Goal: Information Seeking & Learning: Learn about a topic

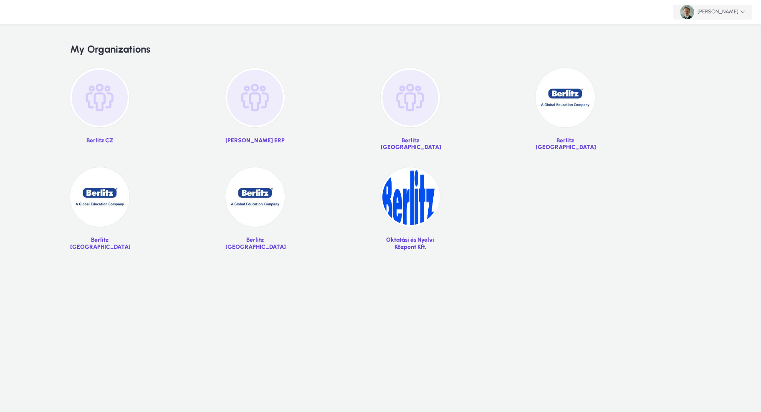
click at [717, 14] on span "[PERSON_NAME]" at bounding box center [713, 12] width 66 height 14
click at [713, 32] on span "Logout" at bounding box center [728, 32] width 33 height 8
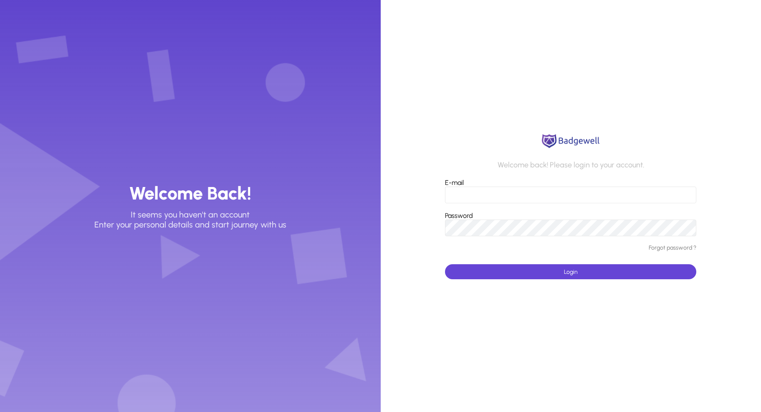
click at [686, 194] on input "E-mail" at bounding box center [570, 194] width 251 height 17
type input "**********"
click at [496, 268] on span "submit" at bounding box center [570, 272] width 251 height 20
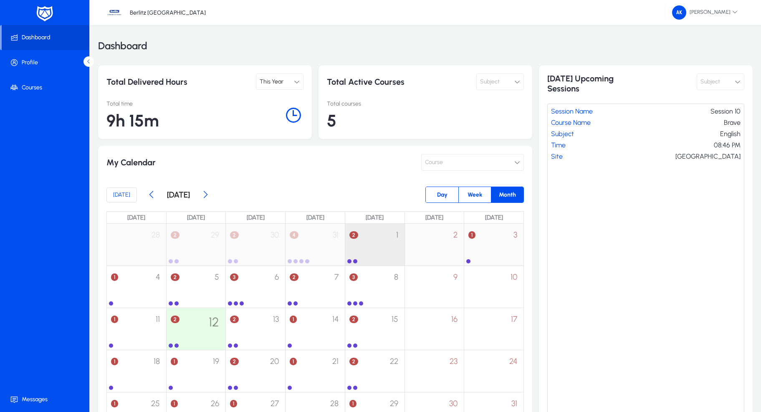
click at [389, 246] on div "2 1" at bounding box center [374, 240] width 59 height 33
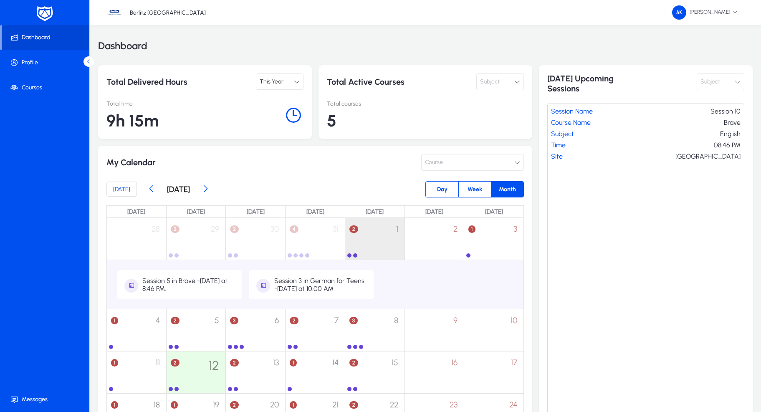
click at [279, 282] on div "Session 3 in German for Teens - [DATE] at 10:00 AM." at bounding box center [320, 285] width 93 height 16
click at [290, 281] on div "Session 3 in German for Teens - [DATE] at 10:00 AM." at bounding box center [320, 285] width 93 height 16
click at [285, 285] on div "Session 3 in German for Teens - [DATE] at 10:00 AM." at bounding box center [320, 285] width 93 height 16
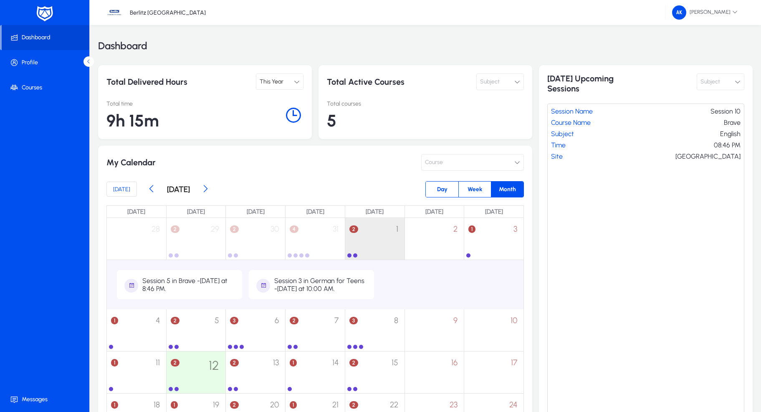
click at [170, 282] on div "Session 5 in Brave - [DATE] at 8:46 PM." at bounding box center [188, 285] width 93 height 16
click at [171, 282] on div "Session 5 in Brave - [DATE] at 8:46 PM." at bounding box center [188, 285] width 93 height 16
click at [292, 280] on div "Session 3 in German for Teens - [DATE] at 10:00 AM." at bounding box center [320, 285] width 93 height 16
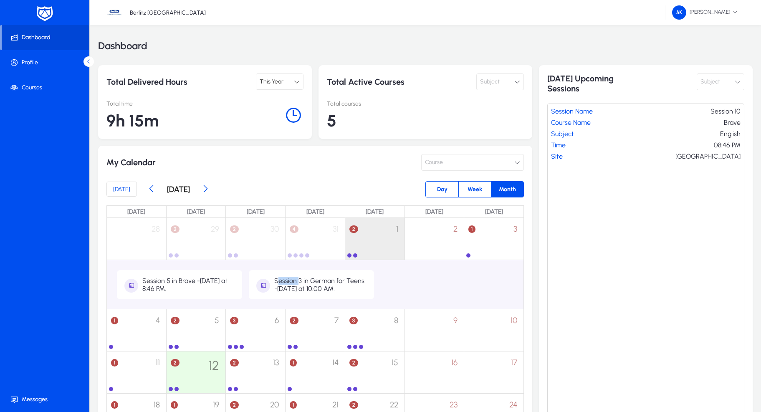
click at [292, 280] on div "Session 3 in German for Teens - [DATE] at 10:00 AM." at bounding box center [320, 285] width 93 height 16
click at [292, 282] on div "Session 3 in German for Teens - [DATE] at 10:00 AM." at bounding box center [320, 284] width 93 height 16
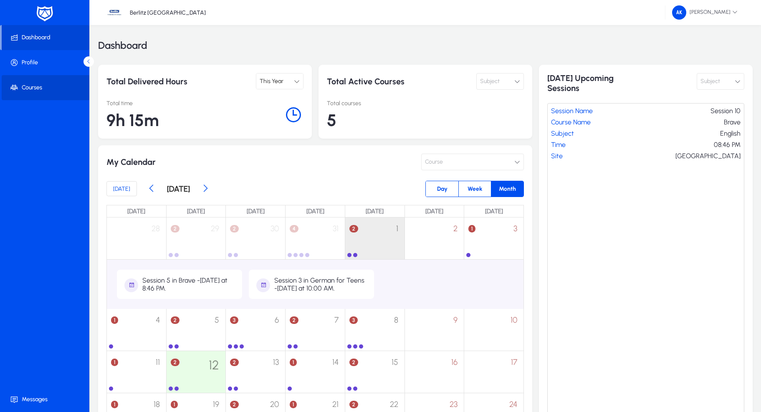
click at [24, 89] on span at bounding box center [46, 88] width 89 height 20
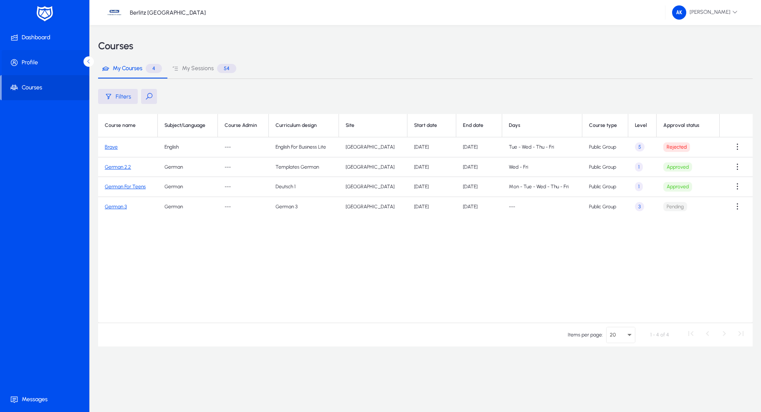
click at [30, 66] on span at bounding box center [46, 63] width 89 height 20
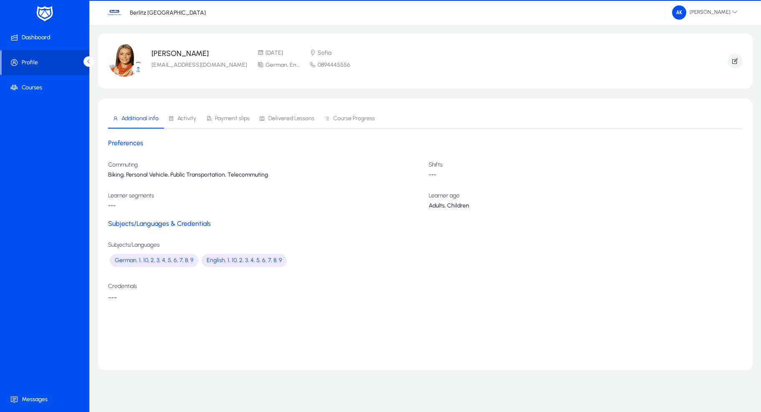
scroll to position [0, 0]
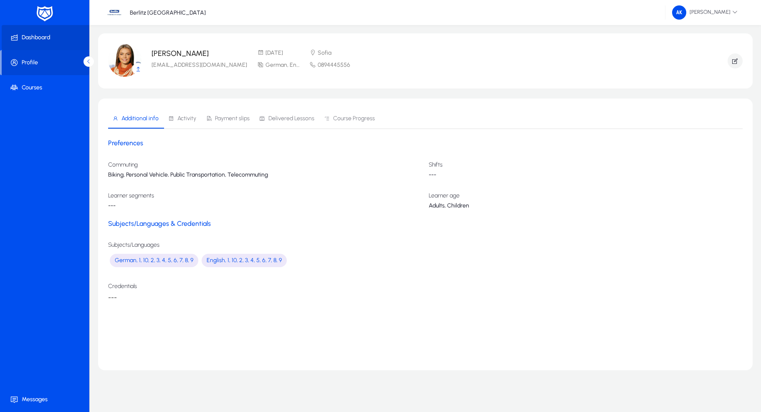
click at [44, 36] on span at bounding box center [46, 38] width 89 height 20
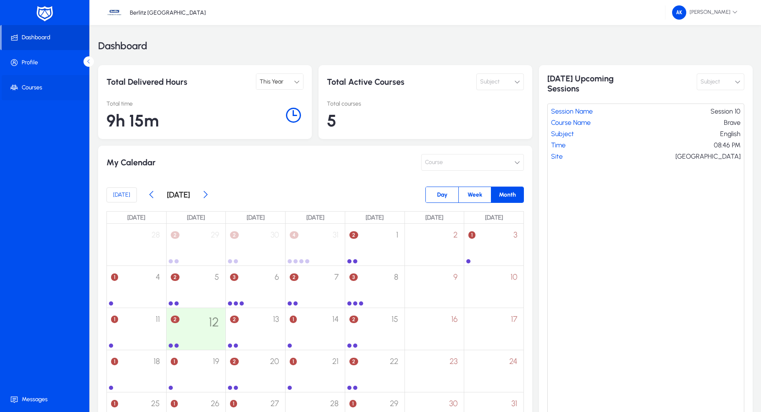
click at [36, 93] on span at bounding box center [46, 88] width 89 height 20
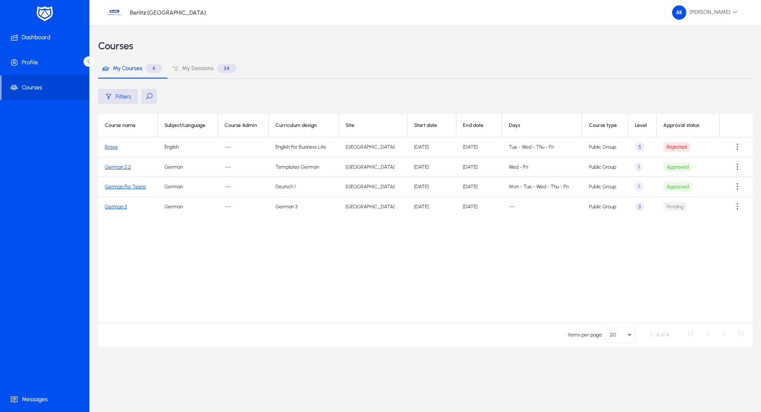
click at [109, 145] on link "Brave" at bounding box center [111, 147] width 13 height 6
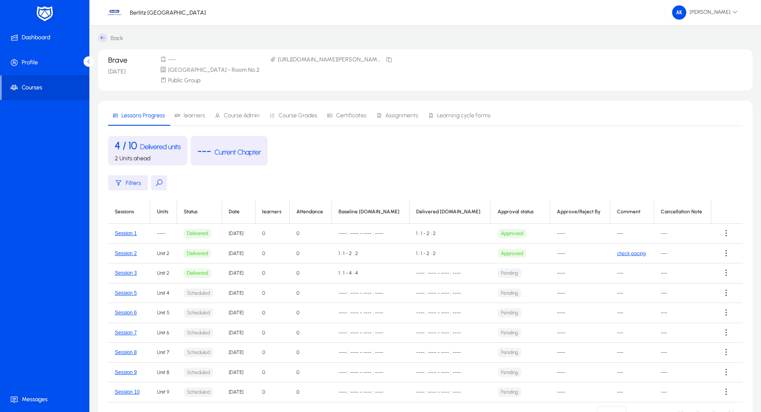
click at [49, 11] on img at bounding box center [44, 14] width 21 height 18
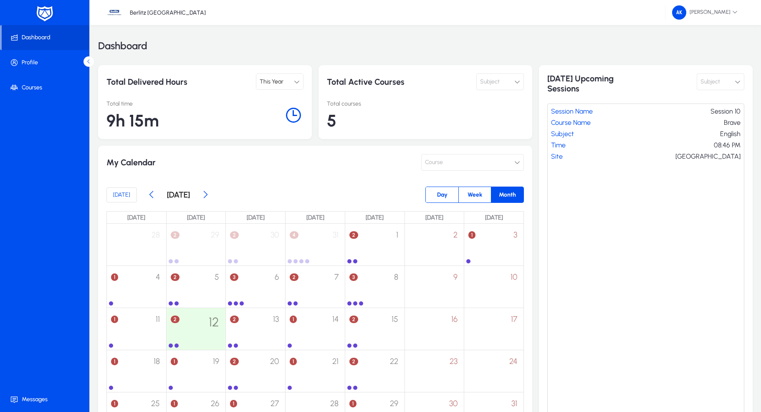
click at [283, 78] on span "This Year" at bounding box center [271, 81] width 24 height 7
click at [283, 79] on div at bounding box center [380, 206] width 761 height 412
click at [284, 81] on div "This Year" at bounding box center [276, 81] width 34 height 11
click at [733, 12] on div at bounding box center [380, 206] width 761 height 412
click at [721, 12] on span "[PERSON_NAME]" at bounding box center [705, 12] width 66 height 14
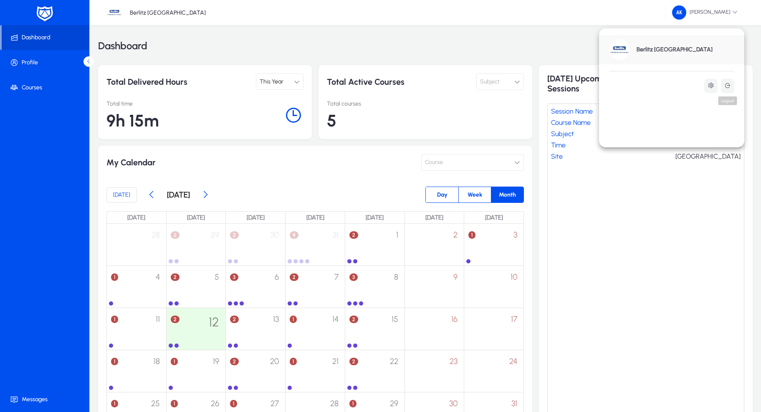
click at [725, 87] on icon at bounding box center [727, 85] width 7 height 7
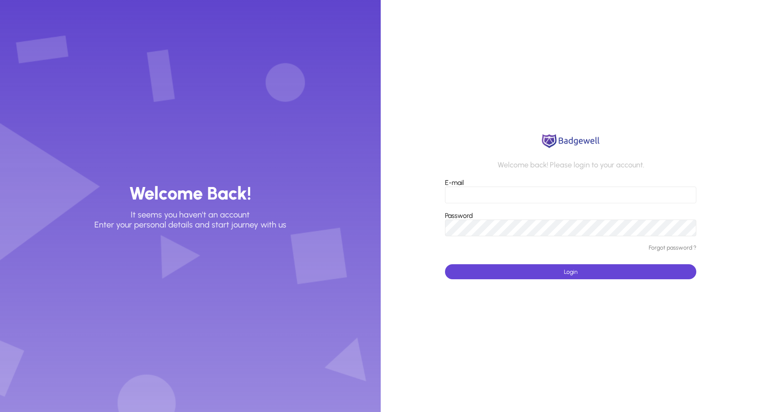
click at [486, 218] on div "Password" at bounding box center [570, 224] width 251 height 25
click at [685, 197] on input "E-mail" at bounding box center [570, 194] width 251 height 17
type input "**********"
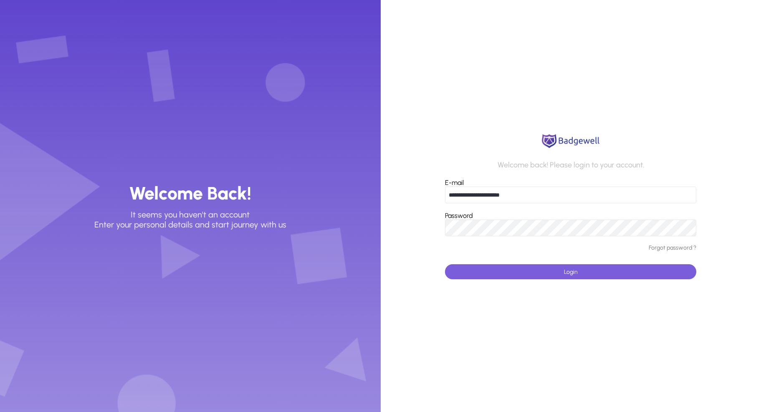
click at [580, 277] on span "submit" at bounding box center [570, 272] width 251 height 20
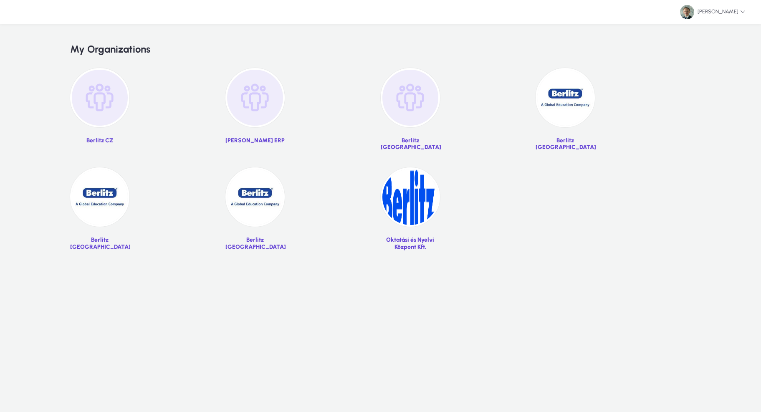
click at [554, 127] on link "Berlitz [GEOGRAPHIC_DATA]" at bounding box center [564, 112] width 59 height 89
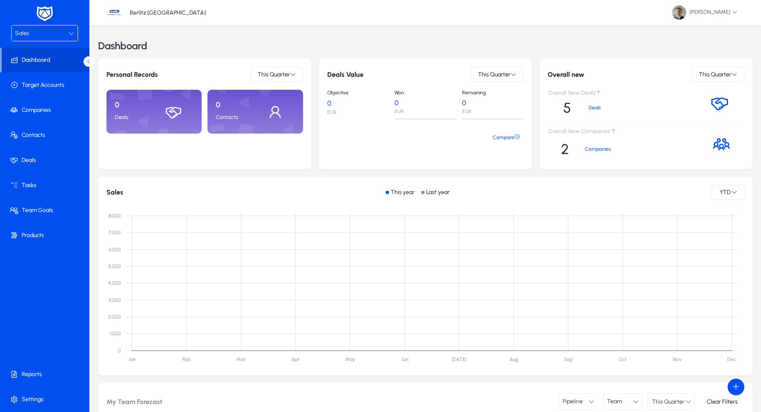
click at [47, 33] on div "Sales" at bounding box center [41, 33] width 53 height 11
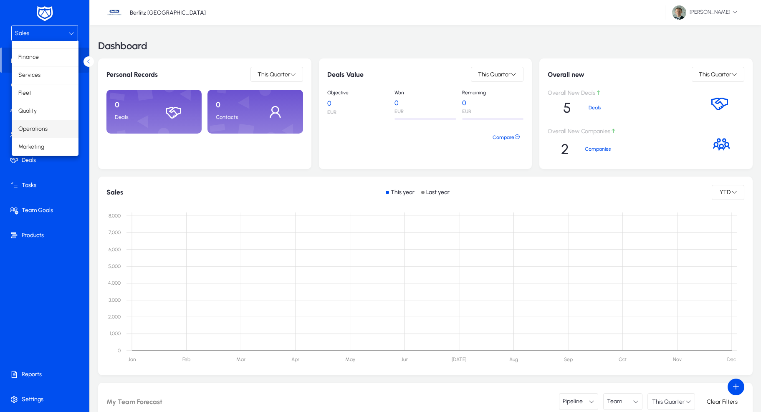
scroll to position [28, 0]
click at [29, 123] on mat-option "Operations" at bounding box center [45, 129] width 67 height 18
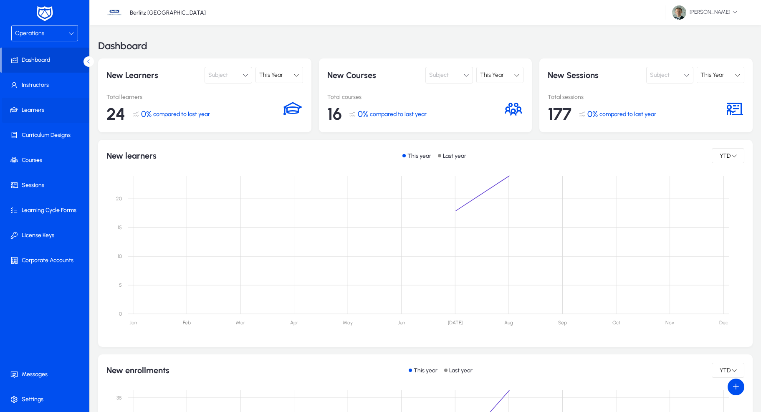
click at [38, 112] on span at bounding box center [46, 110] width 89 height 20
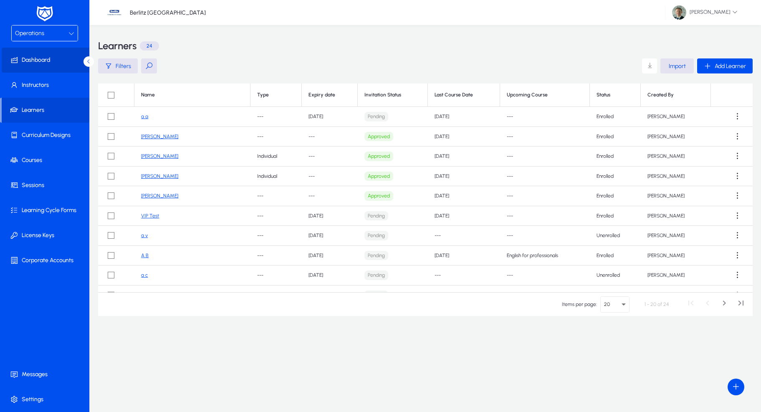
click at [45, 63] on span at bounding box center [46, 60] width 89 height 20
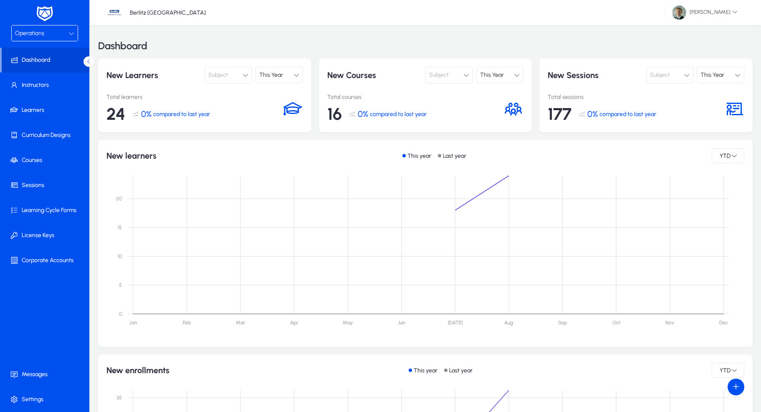
click at [124, 112] on span "24" at bounding box center [115, 114] width 19 height 20
click at [152, 113] on div "24 0% compared to last year" at bounding box center [194, 114] width 176 height 20
drag, startPoint x: 183, startPoint y: 113, endPoint x: 377, endPoint y: 126, distance: 194.5
click at [183, 113] on span "compared to last year" at bounding box center [181, 114] width 57 height 7
drag, startPoint x: 325, startPoint y: 113, endPoint x: 331, endPoint y: 113, distance: 6.3
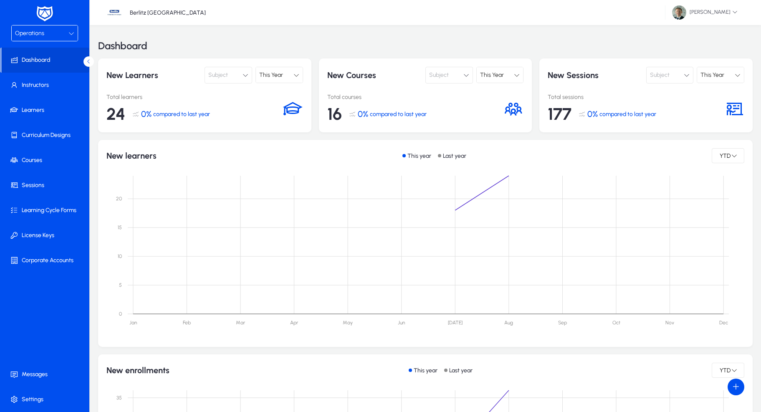
click at [327, 113] on div "New Courses Subject This Year Total courses 16 0% compared to last year" at bounding box center [425, 95] width 213 height 74
drag, startPoint x: 331, startPoint y: 113, endPoint x: 348, endPoint y: 114, distance: 17.6
click at [331, 113] on span "16" at bounding box center [334, 114] width 15 height 20
click at [384, 113] on span "compared to last year" at bounding box center [398, 114] width 57 height 7
click at [563, 115] on span "177" at bounding box center [559, 114] width 24 height 20
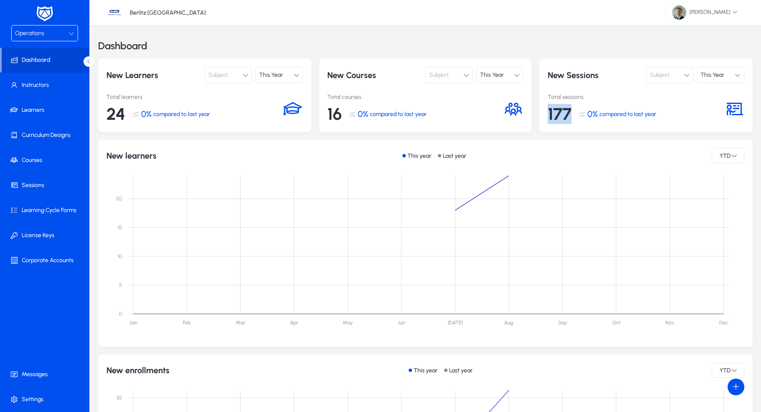
click at [563, 115] on span "177" at bounding box center [559, 114] width 24 height 20
click at [606, 115] on span "compared to last year" at bounding box center [627, 114] width 57 height 7
click at [565, 115] on span "177" at bounding box center [559, 114] width 24 height 20
click at [629, 115] on span "compared to last year" at bounding box center [627, 114] width 57 height 7
click at [43, 105] on span at bounding box center [46, 110] width 89 height 20
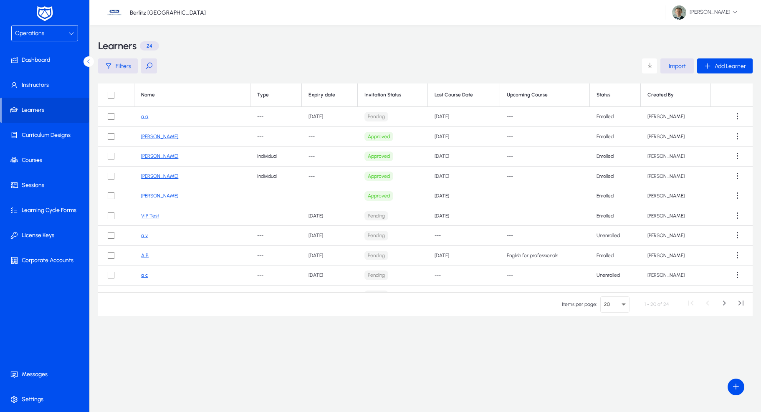
click at [151, 196] on link "[PERSON_NAME]" at bounding box center [159, 196] width 37 height 6
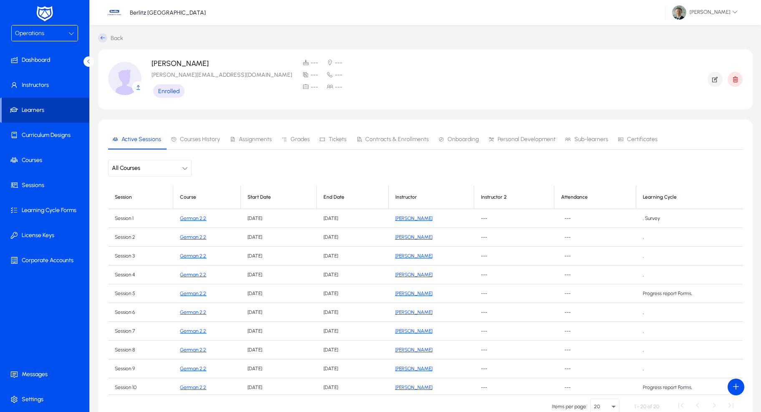
click at [22, 108] on span at bounding box center [46, 110] width 88 height 20
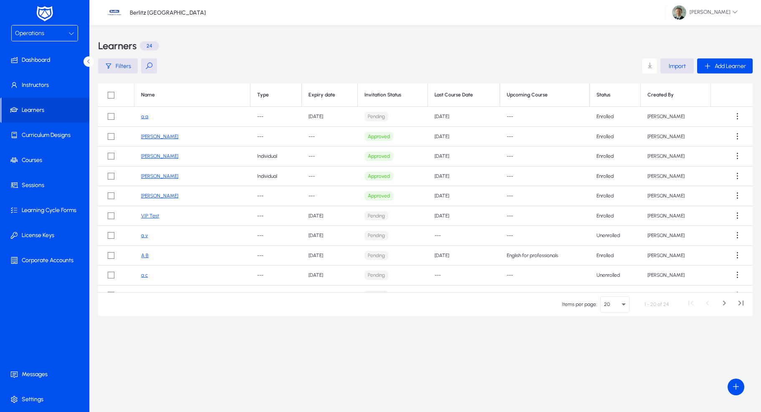
click at [164, 134] on link "[PERSON_NAME]" at bounding box center [159, 137] width 37 height 6
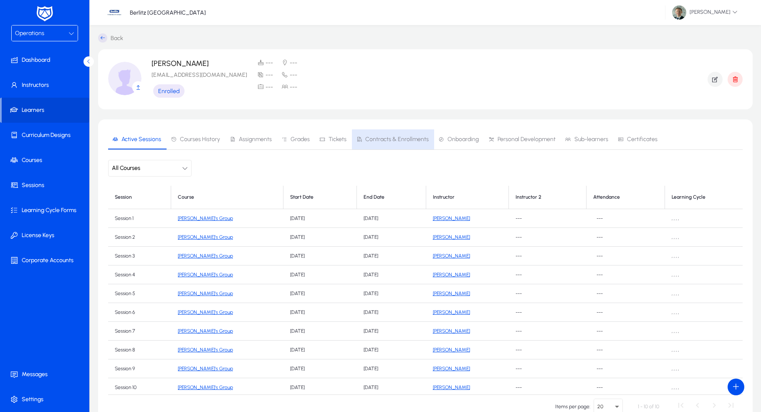
click at [403, 139] on span "Contracts & Enrollments" at bounding box center [396, 139] width 63 height 6
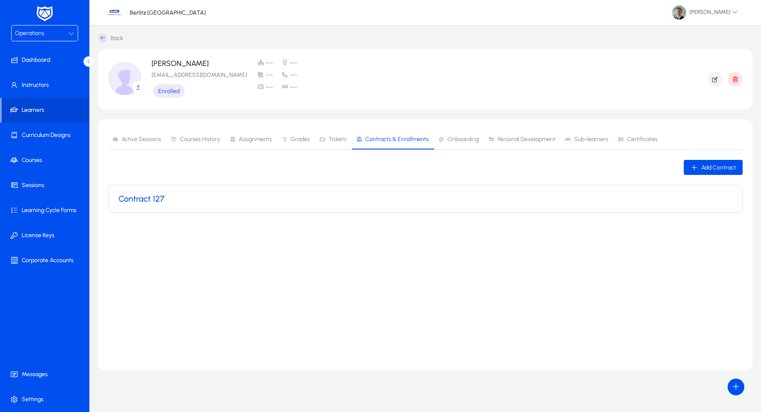
click at [658, 210] on div "Contract 127" at bounding box center [424, 198] width 613 height 27
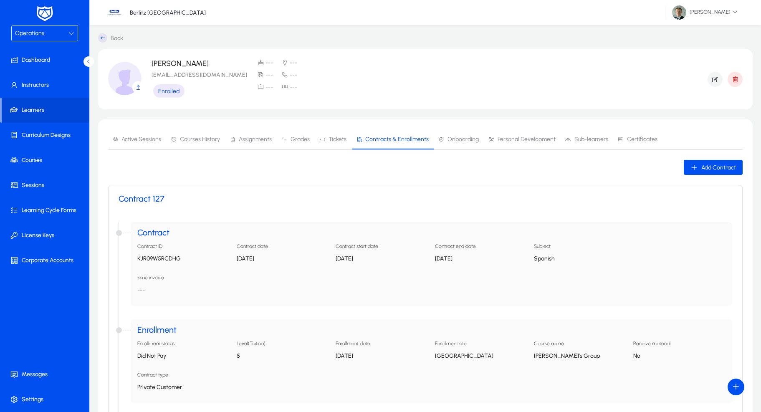
click at [151, 138] on span "Active Sessions" at bounding box center [141, 139] width 40 height 6
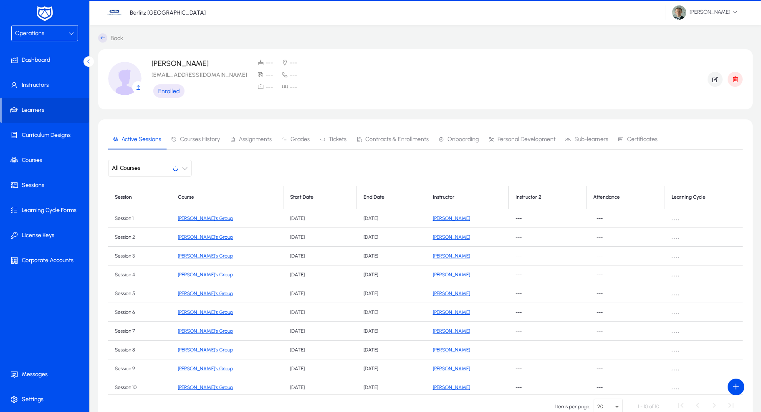
click at [205, 140] on span "Courses History" at bounding box center [200, 139] width 40 height 6
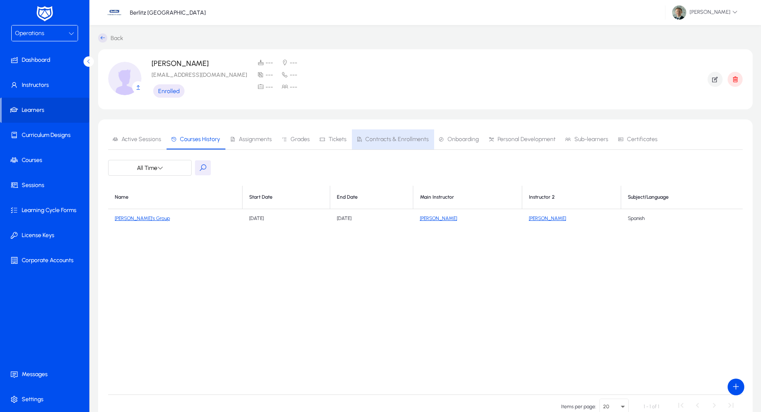
click at [412, 141] on span "Contracts & Enrollments" at bounding box center [396, 139] width 63 height 6
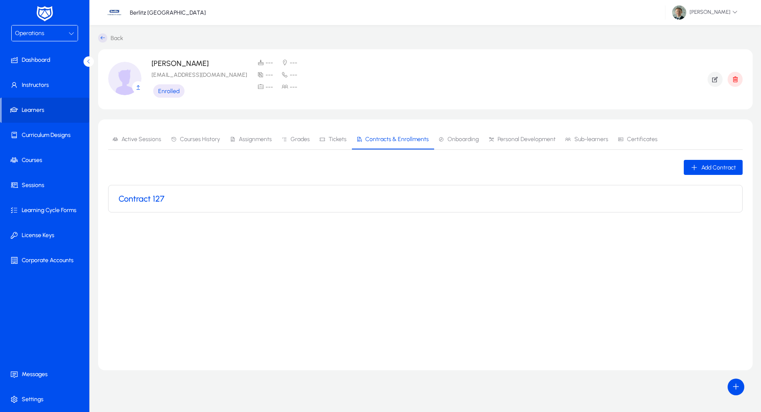
click at [303, 135] on span "Grades" at bounding box center [295, 139] width 28 height 20
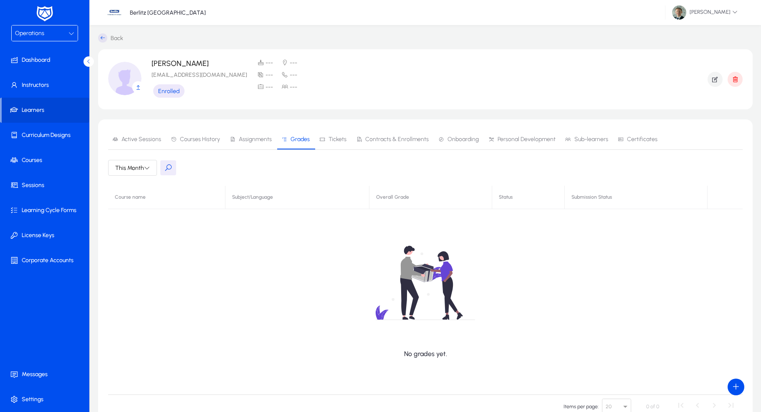
click at [221, 141] on link "Courses History" at bounding box center [195, 139] width 59 height 20
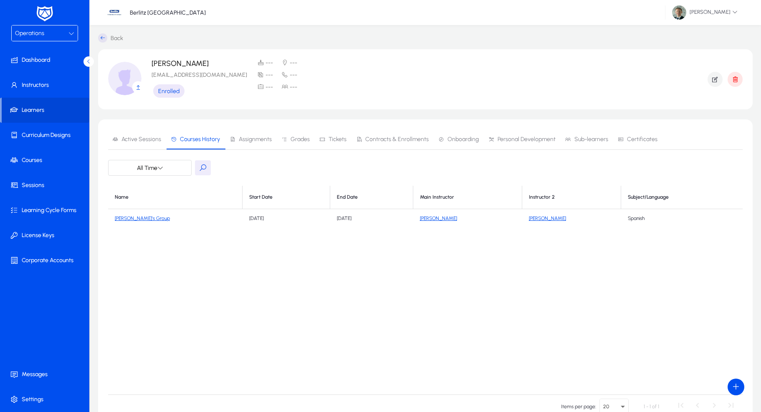
click at [311, 144] on link "Grades" at bounding box center [296, 139] width 38 height 20
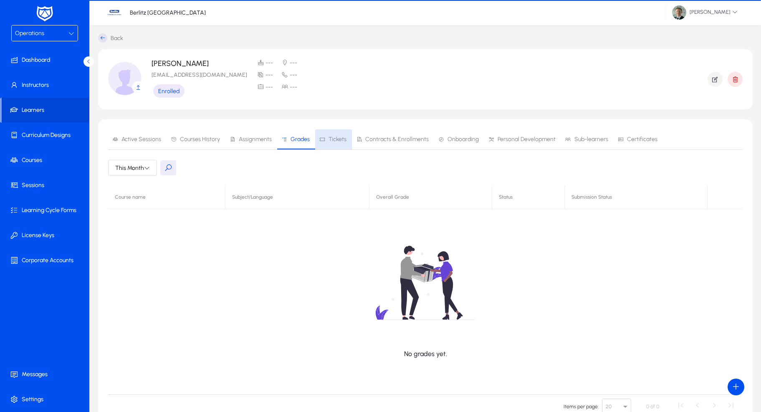
click at [331, 141] on span "Tickets" at bounding box center [337, 139] width 18 height 6
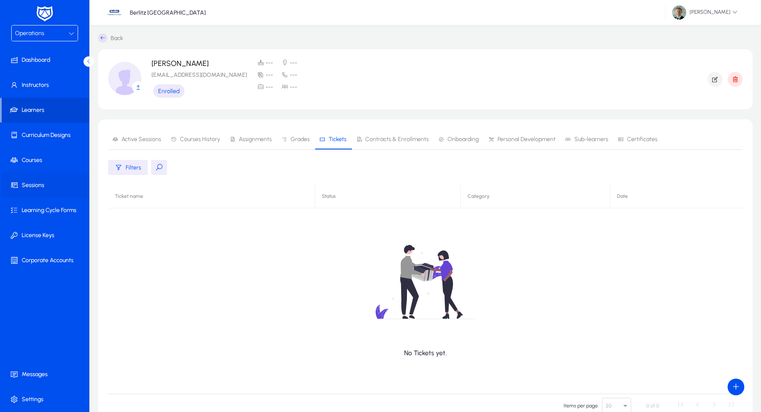
click at [23, 180] on span at bounding box center [46, 185] width 89 height 20
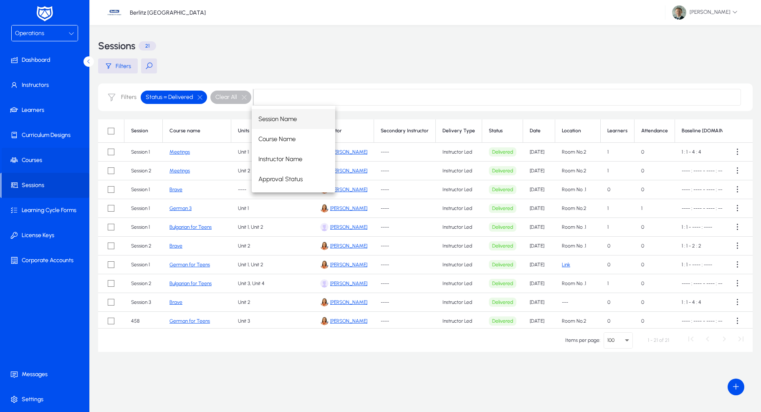
click at [29, 159] on span at bounding box center [46, 160] width 89 height 20
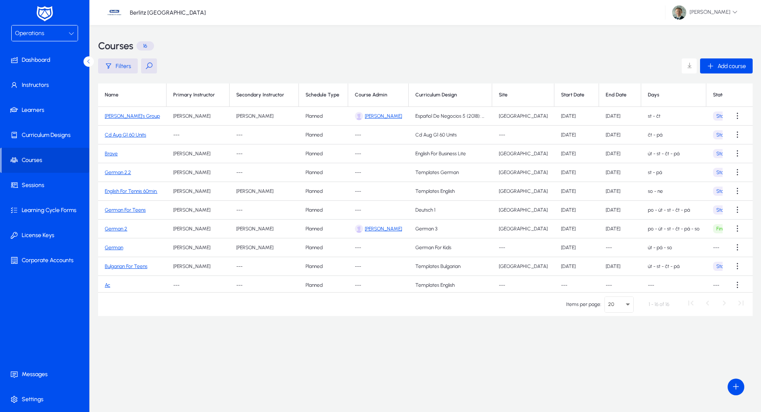
click at [655, 0] on div "Berlitz [GEOGRAPHIC_DATA] [PERSON_NAME]" at bounding box center [425, 12] width 671 height 25
click at [561, 95] on div "Start Date" at bounding box center [572, 95] width 23 height 6
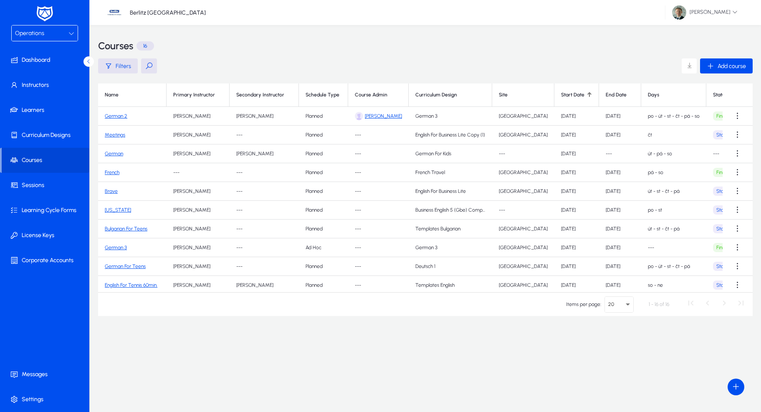
click at [561, 95] on div "Start Date" at bounding box center [572, 95] width 23 height 6
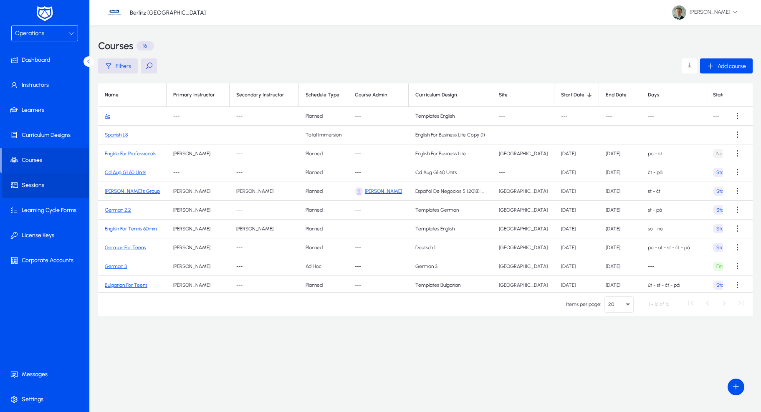
click at [34, 186] on span at bounding box center [46, 185] width 89 height 20
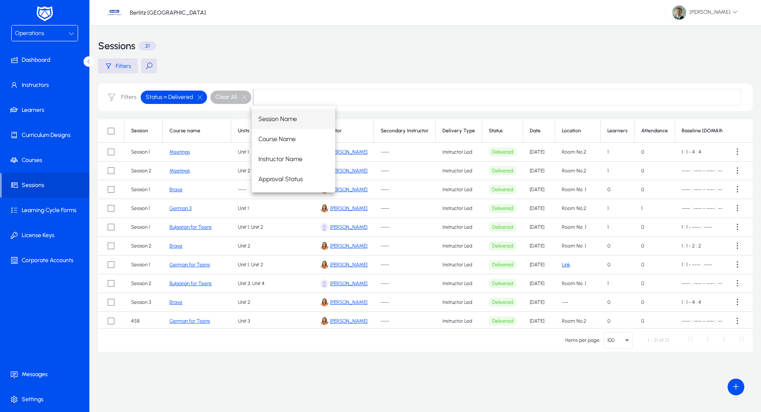
click at [250, 68] on div "Filters" at bounding box center [425, 65] width 654 height 15
click at [529, 132] on div "Date" at bounding box center [534, 131] width 11 height 6
